Goal: Transaction & Acquisition: Purchase product/service

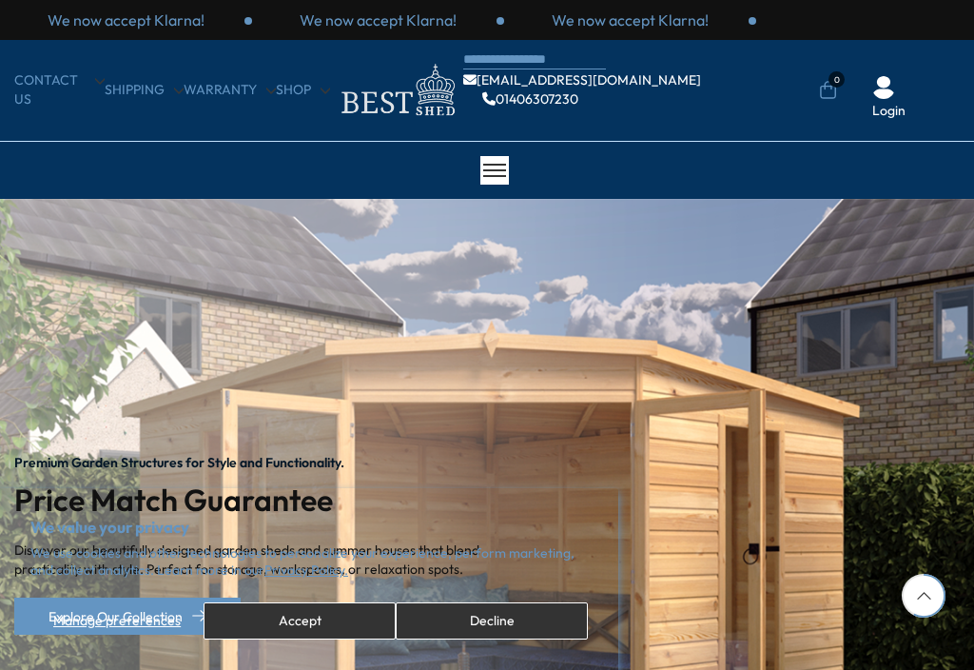
scroll to position [166, 0]
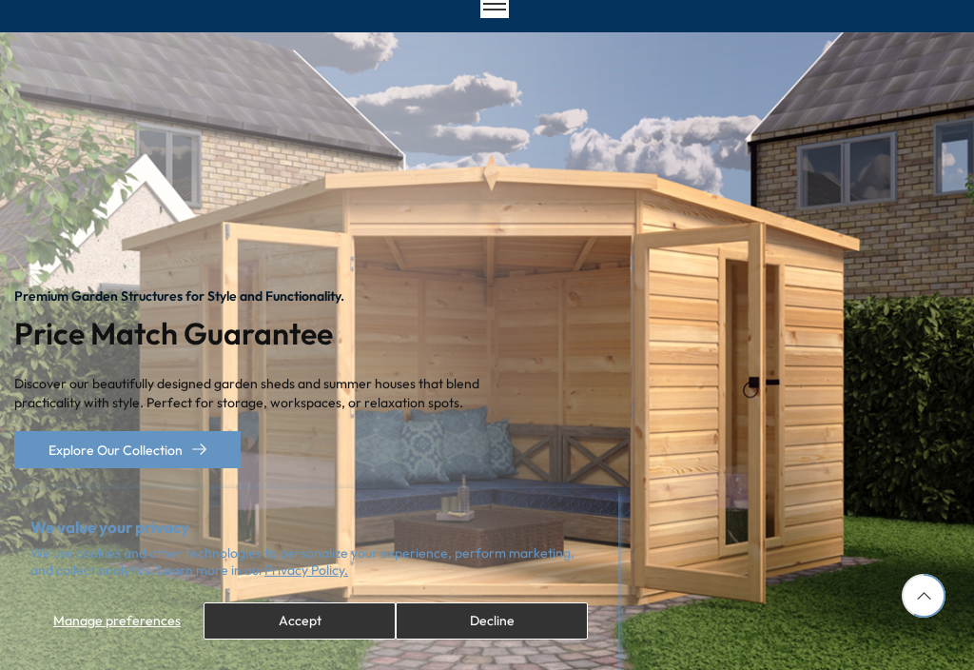
click at [314, 639] on button "Accept" at bounding box center [300, 620] width 192 height 37
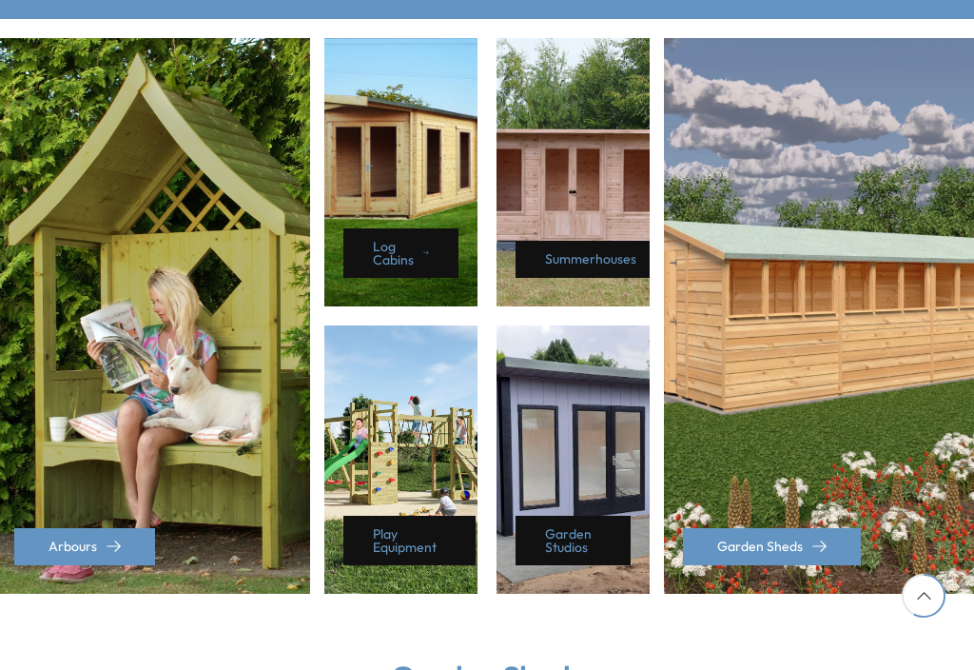
scroll to position [962, 0]
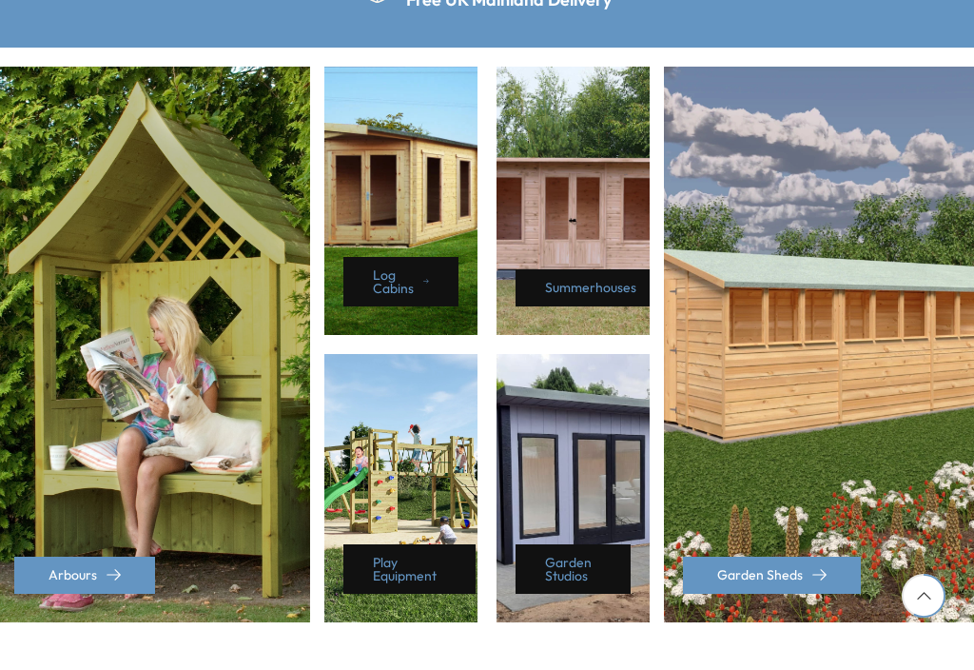
click at [818, 206] on div "Garden Sheds" at bounding box center [821, 345] width 315 height 556
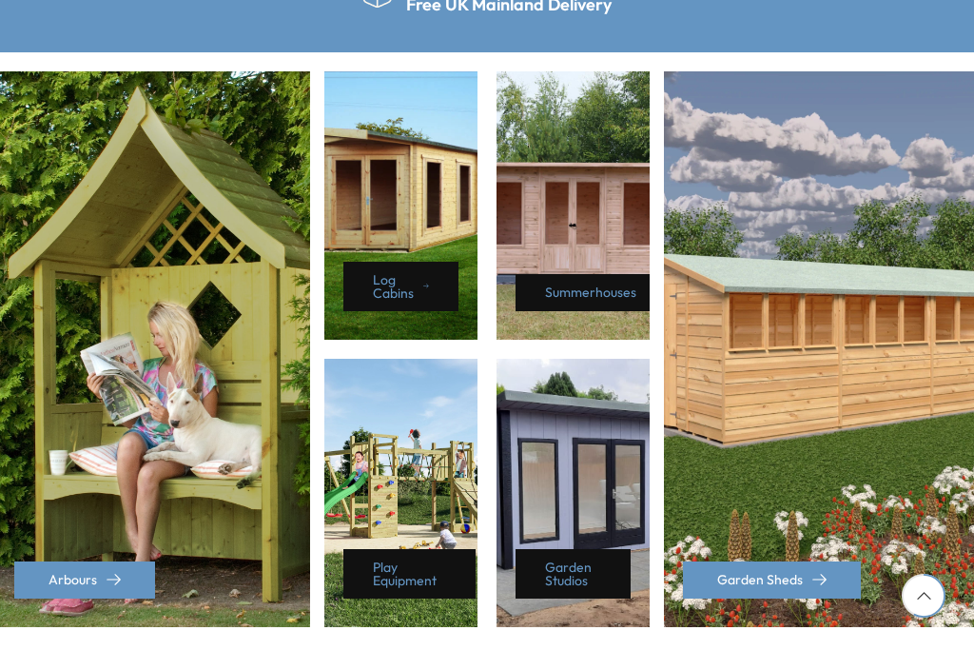
click at [797, 199] on div "Garden Sheds" at bounding box center [821, 349] width 315 height 556
click at [806, 194] on div "Garden Sheds" at bounding box center [821, 349] width 315 height 556
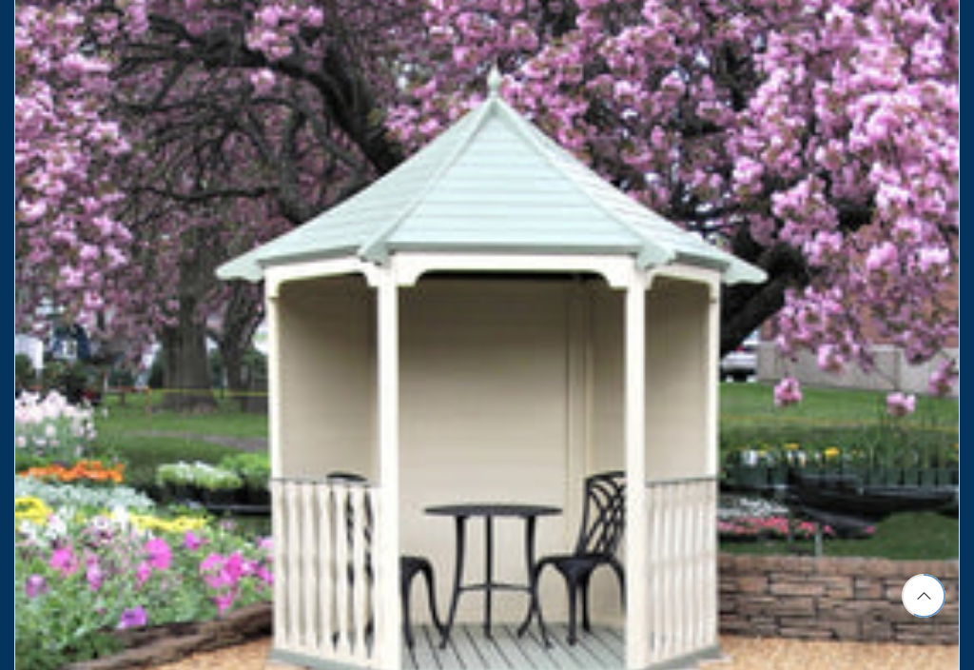
scroll to position [3523, 0]
